Goal: Find contact information: Obtain details needed to contact an individual or organization

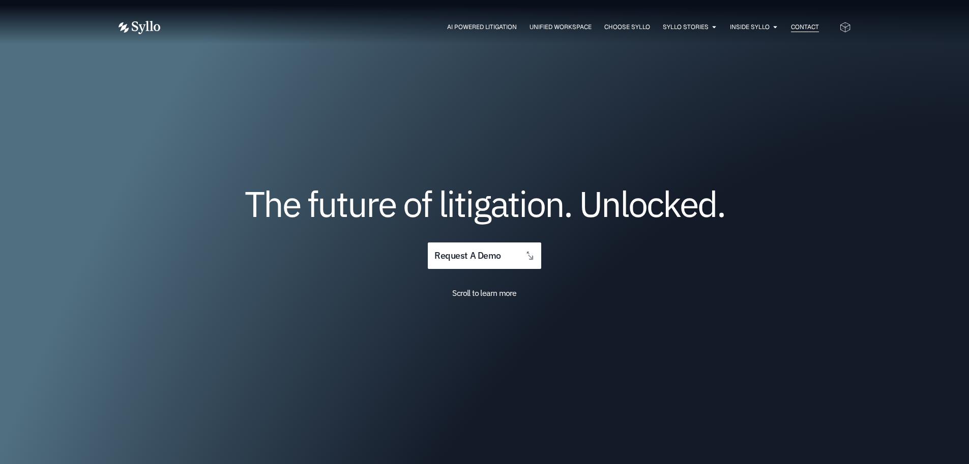
click at [801, 24] on span "Contact" at bounding box center [805, 26] width 28 height 9
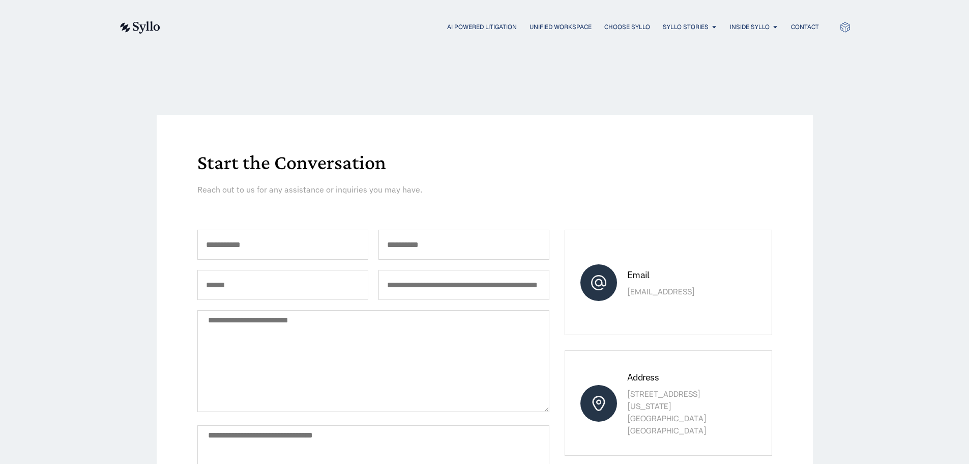
click at [140, 24] on img at bounding box center [140, 27] width 42 height 12
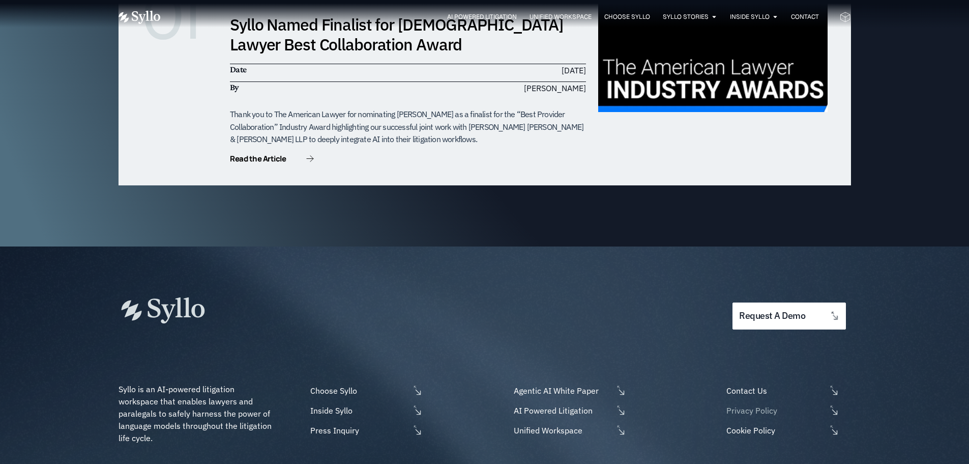
scroll to position [3350, 0]
